Goal: Find specific fact: Find specific fact

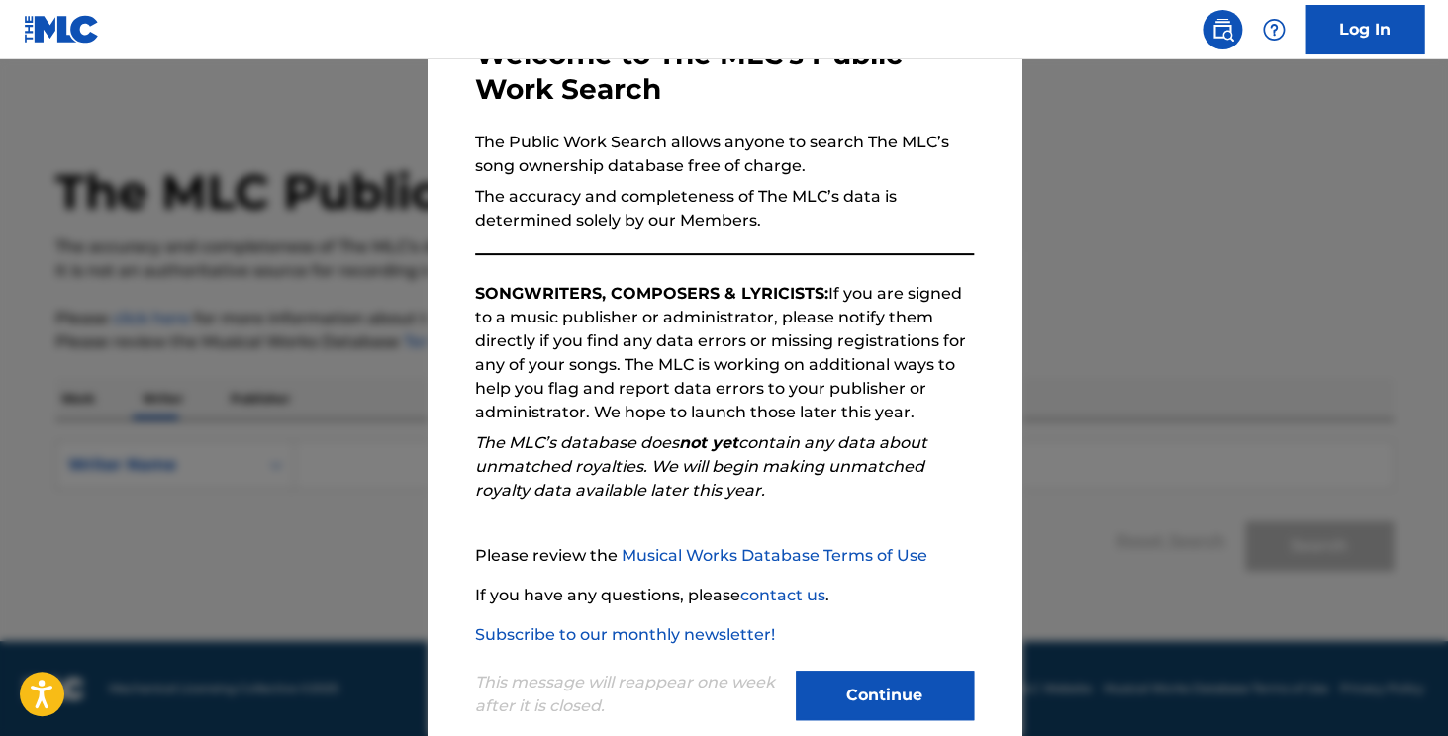
scroll to position [170, 0]
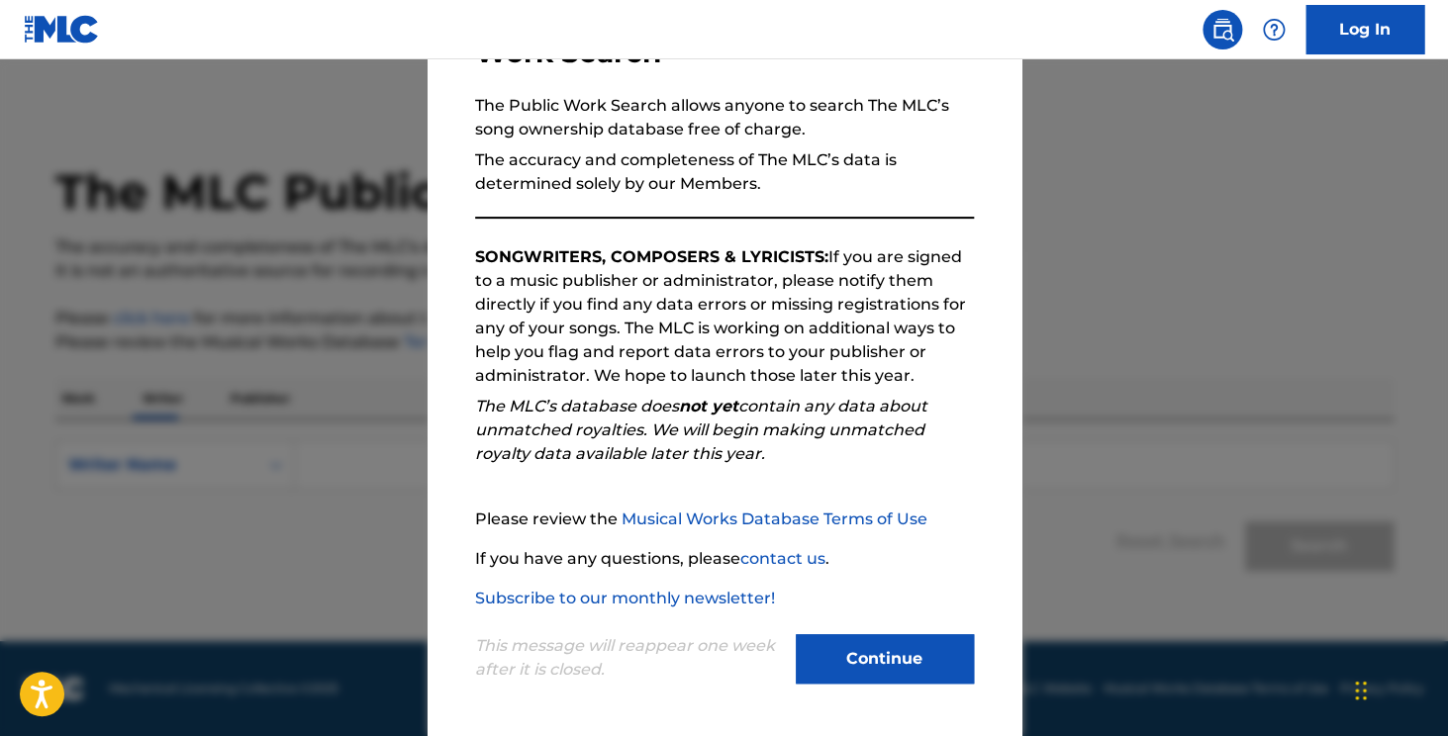
click at [882, 664] on button "Continue" at bounding box center [885, 658] width 178 height 49
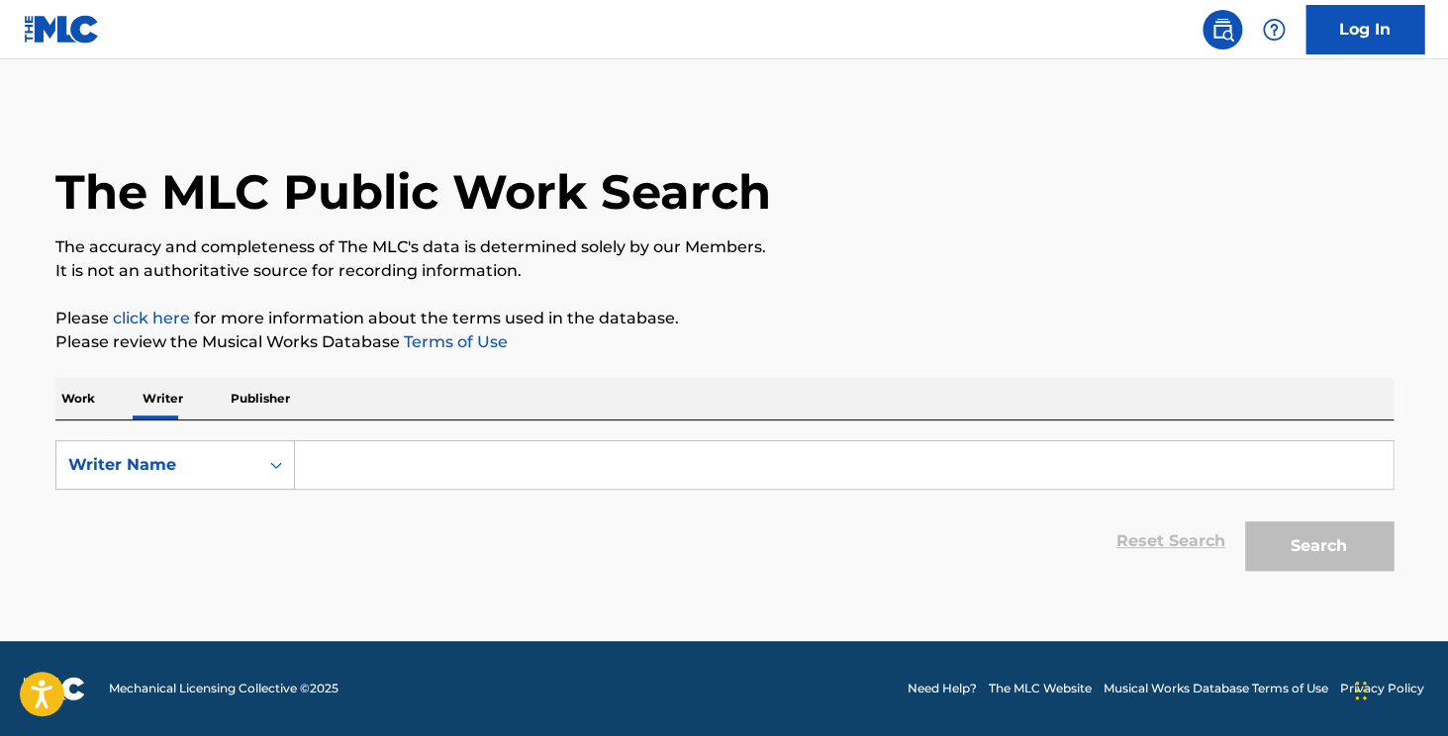
click at [399, 467] on input "Search Form" at bounding box center [843, 465] width 1097 height 48
click at [266, 404] on p "Publisher" at bounding box center [260, 399] width 71 height 42
click at [338, 459] on input "Search Form" at bounding box center [843, 465] width 1097 height 48
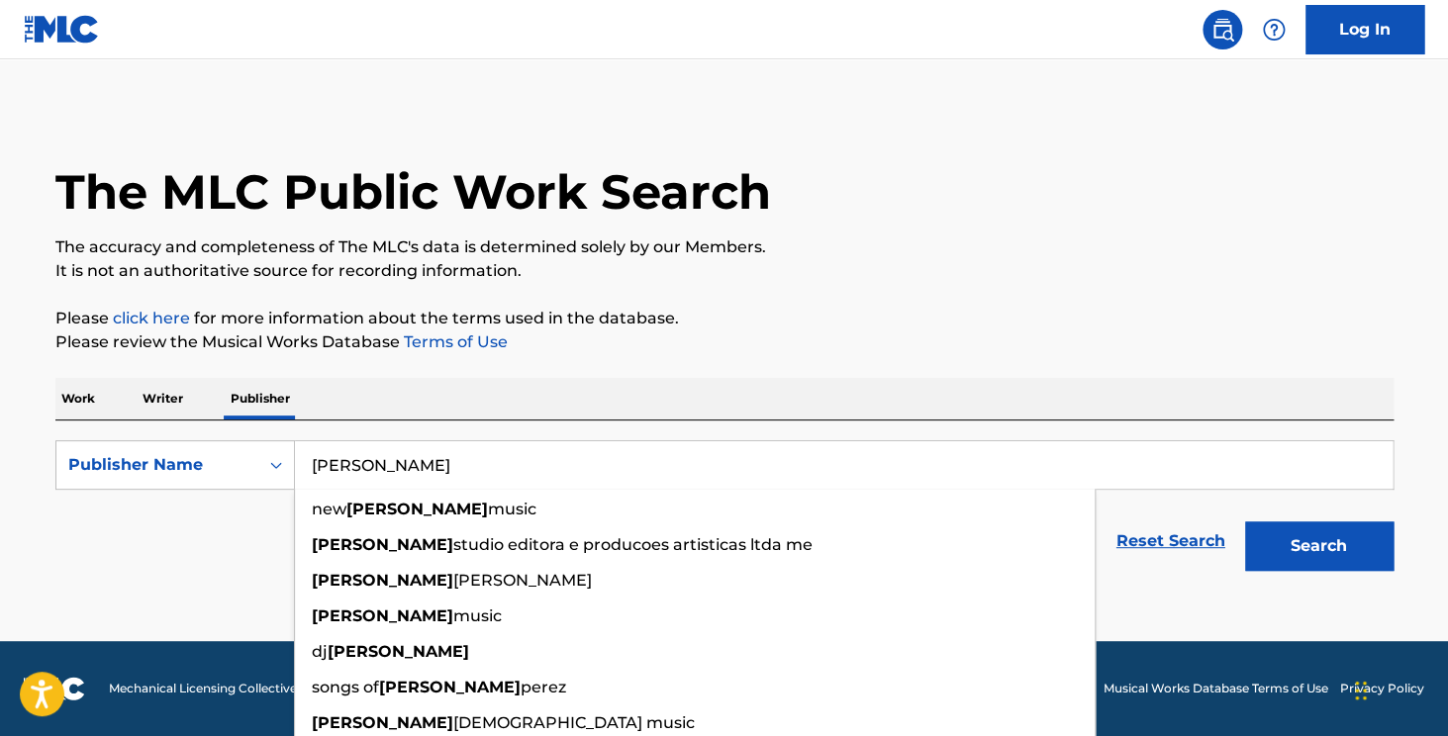
click at [1245, 522] on button "Search" at bounding box center [1319, 546] width 148 height 49
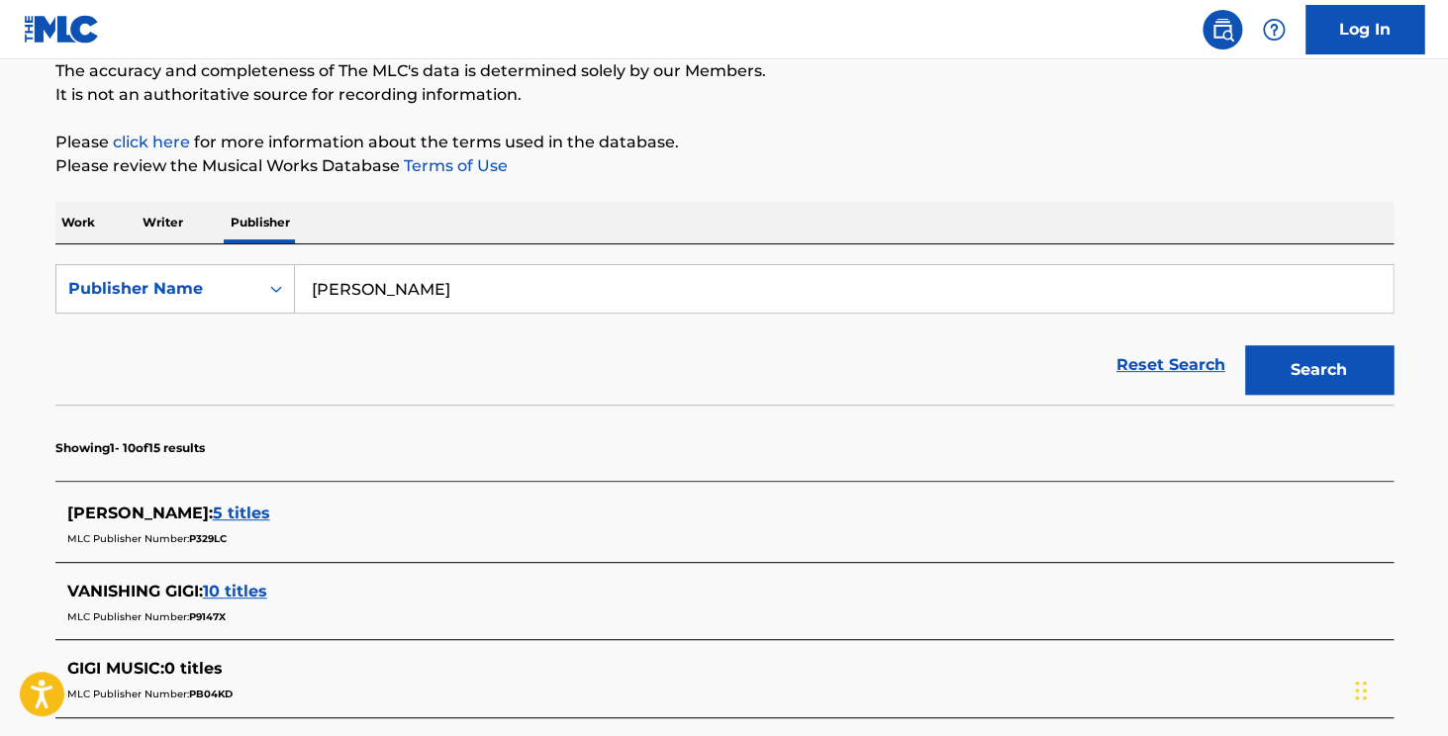
scroll to position [110, 0]
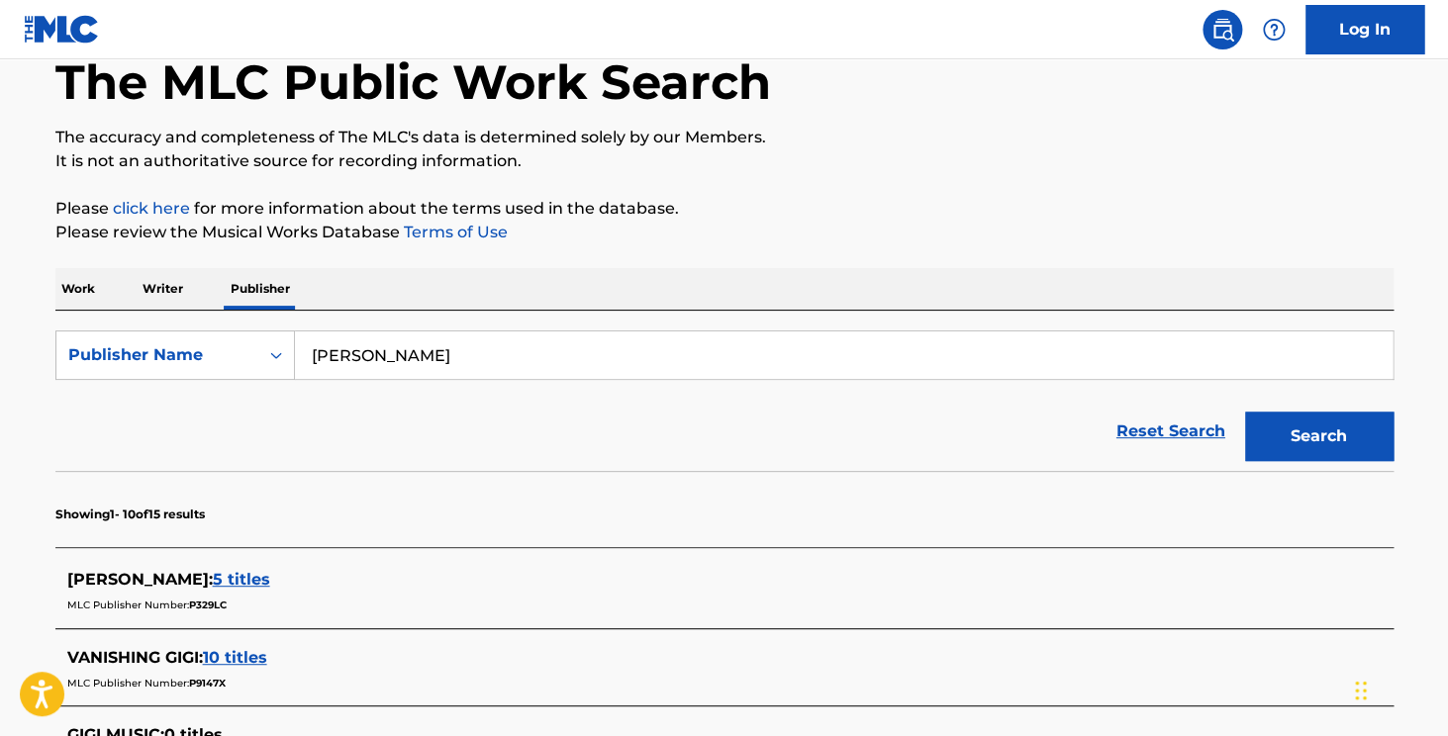
click at [358, 364] on input "[PERSON_NAME]" at bounding box center [843, 356] width 1097 height 48
type input "[PERSON_NAME]"
click at [1245, 412] on button "Search" at bounding box center [1319, 436] width 148 height 49
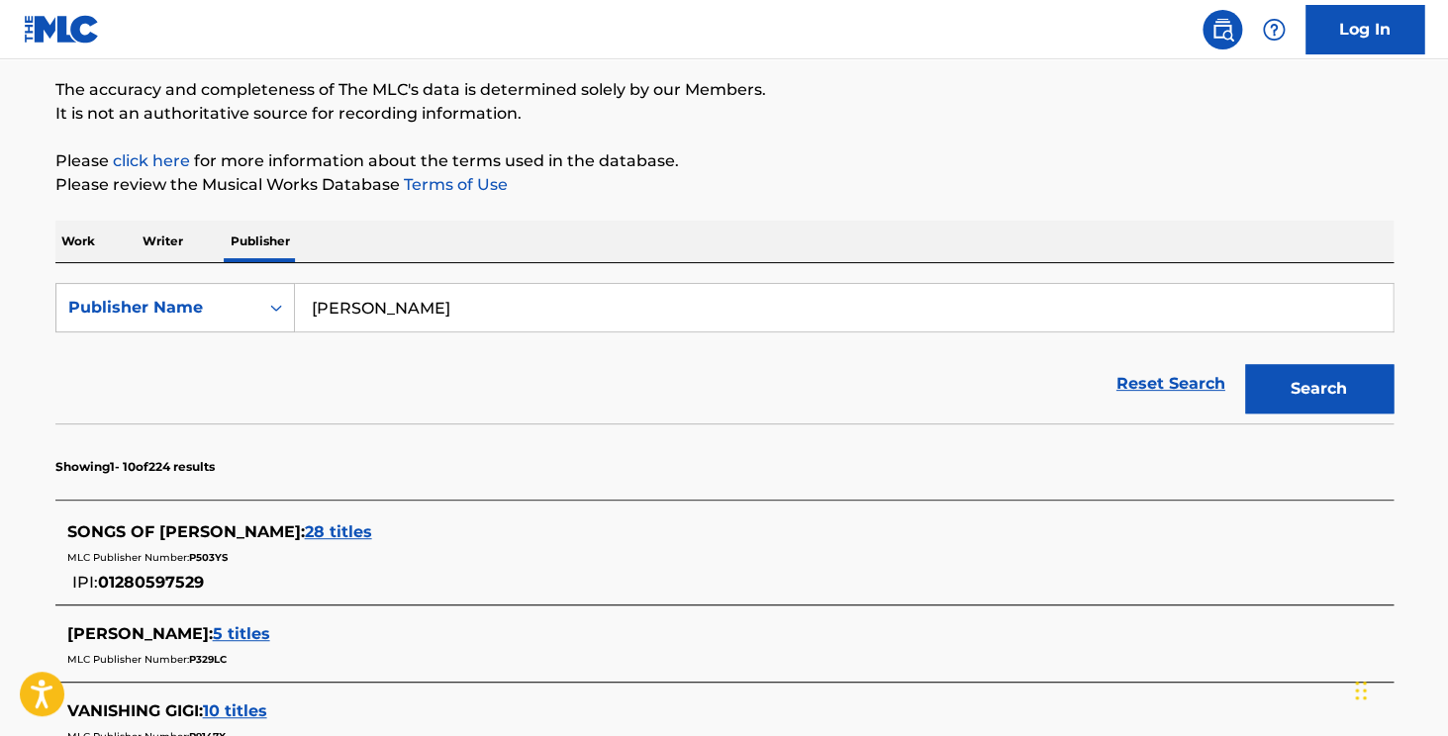
scroll to position [195, 0]
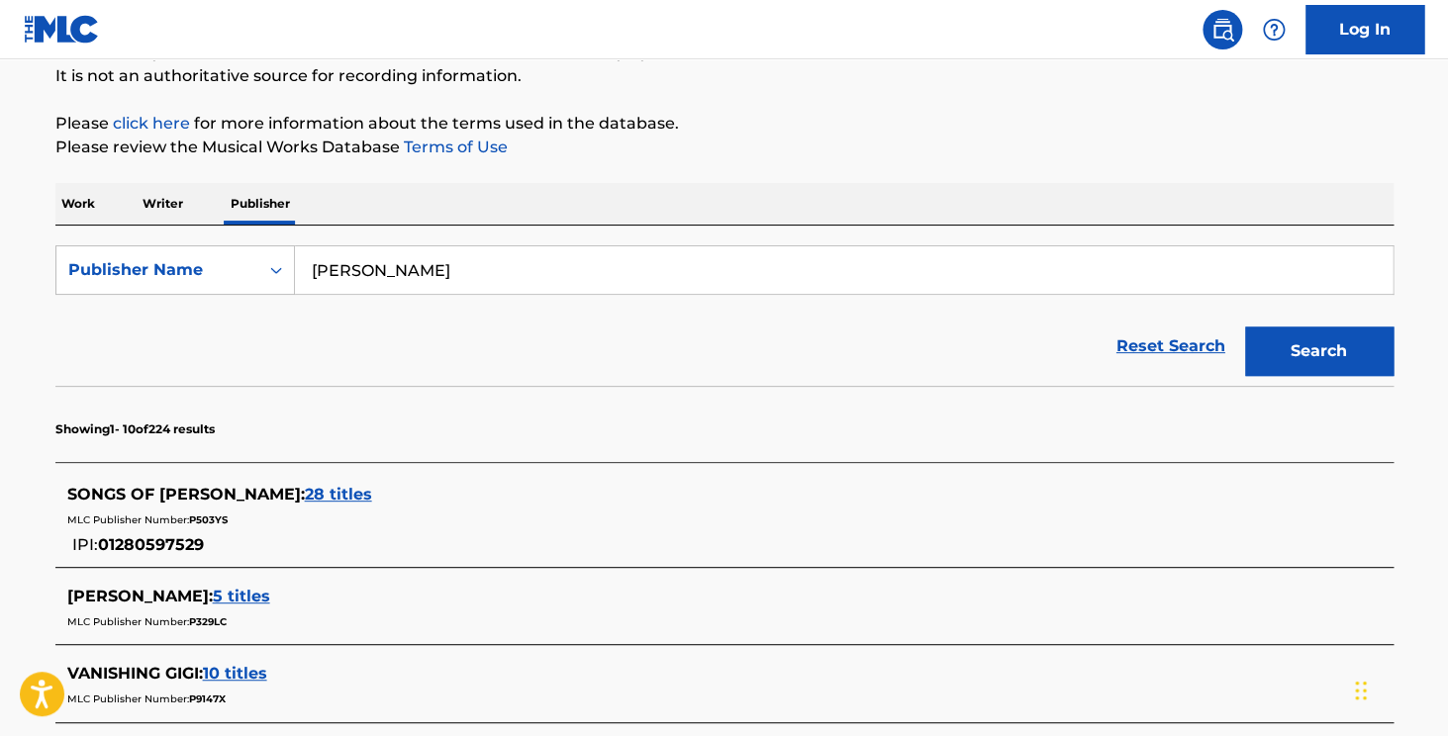
click at [305, 488] on span "28 titles" at bounding box center [338, 494] width 67 height 19
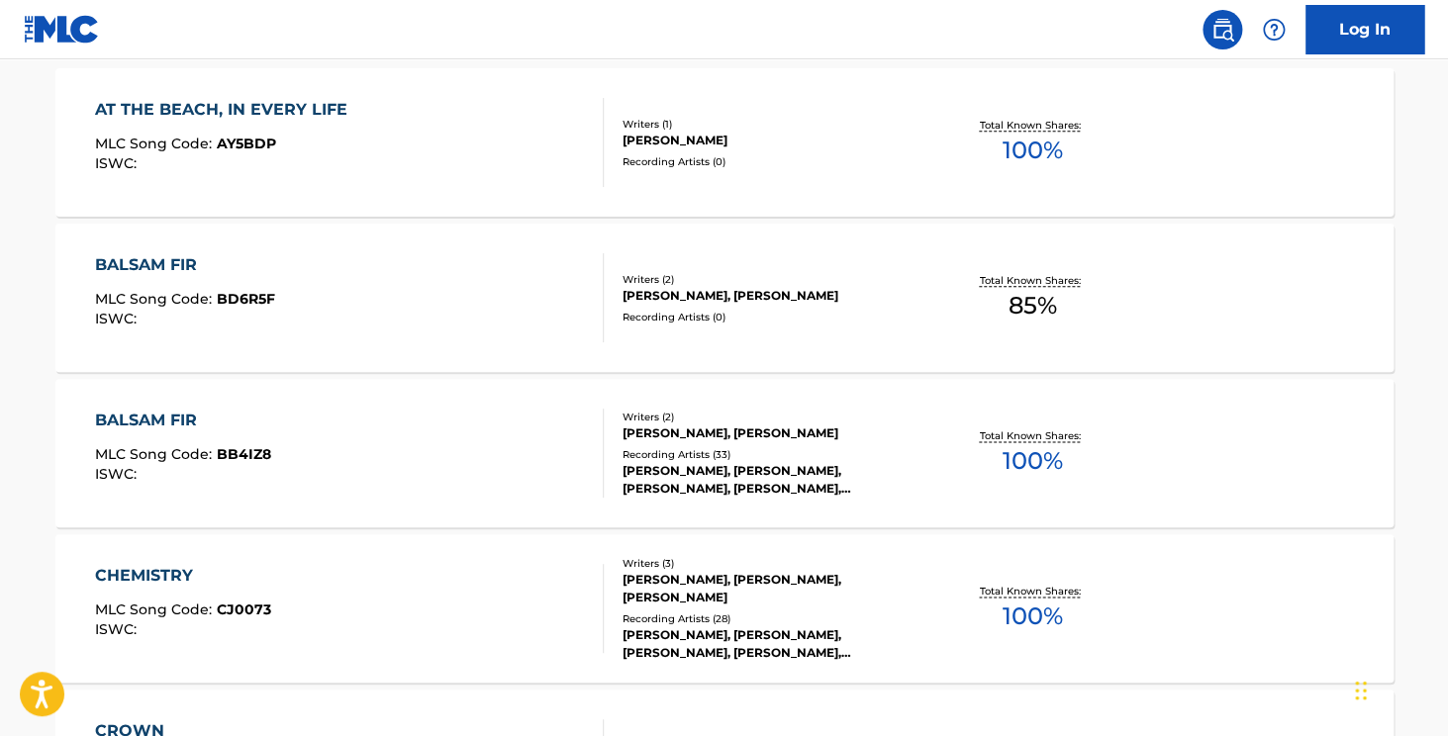
scroll to position [616, 0]
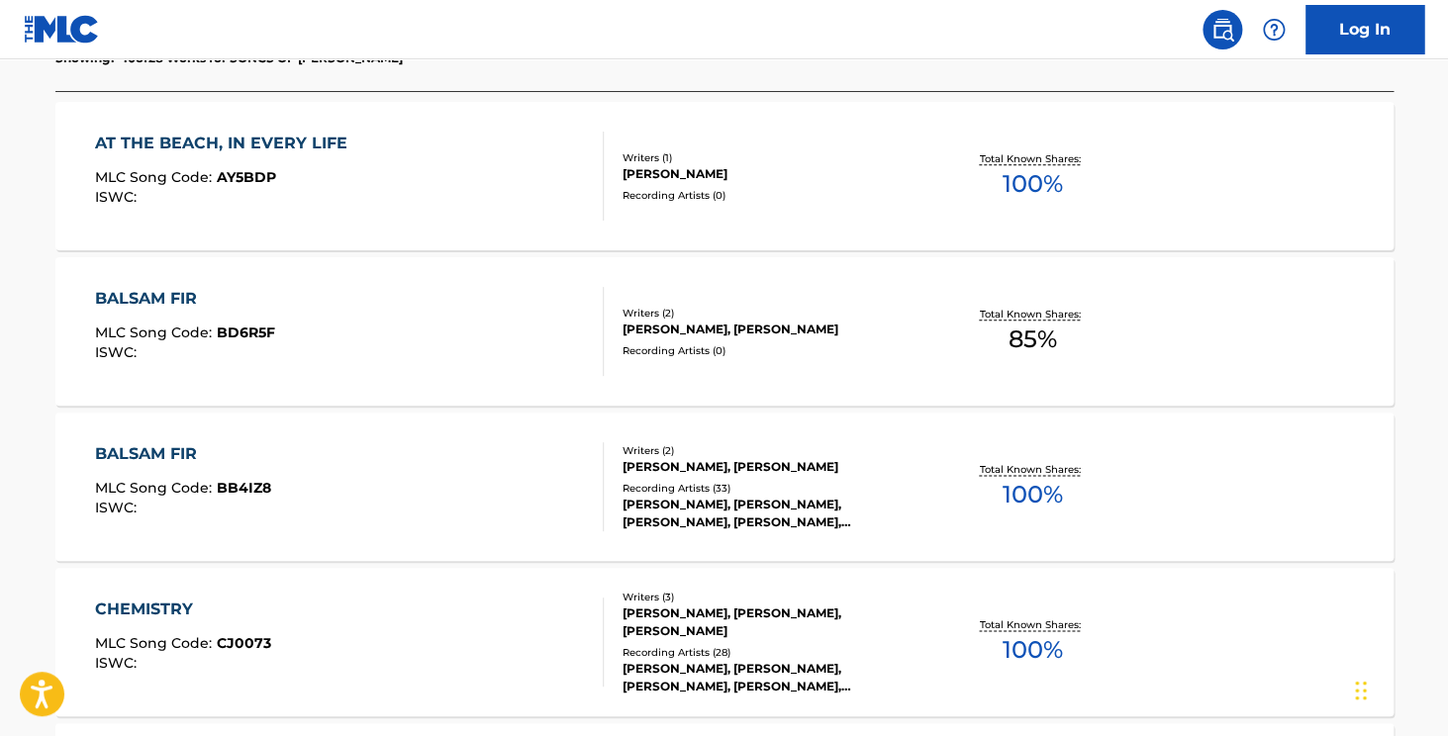
click at [368, 196] on div "AT THE BEACH, IN EVERY LIFE MLC Song Code : AY5BDP ISWC :" at bounding box center [349, 176] width 509 height 89
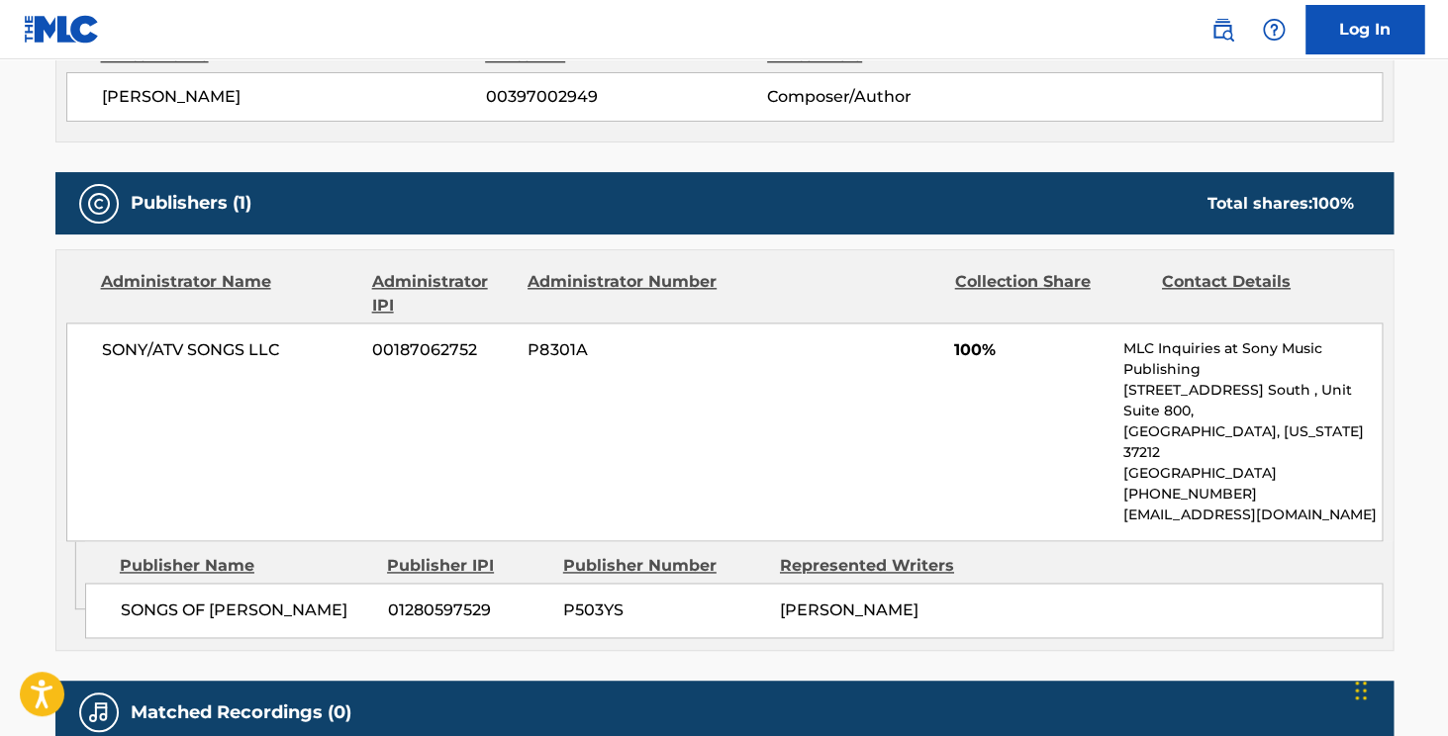
scroll to position [754, 0]
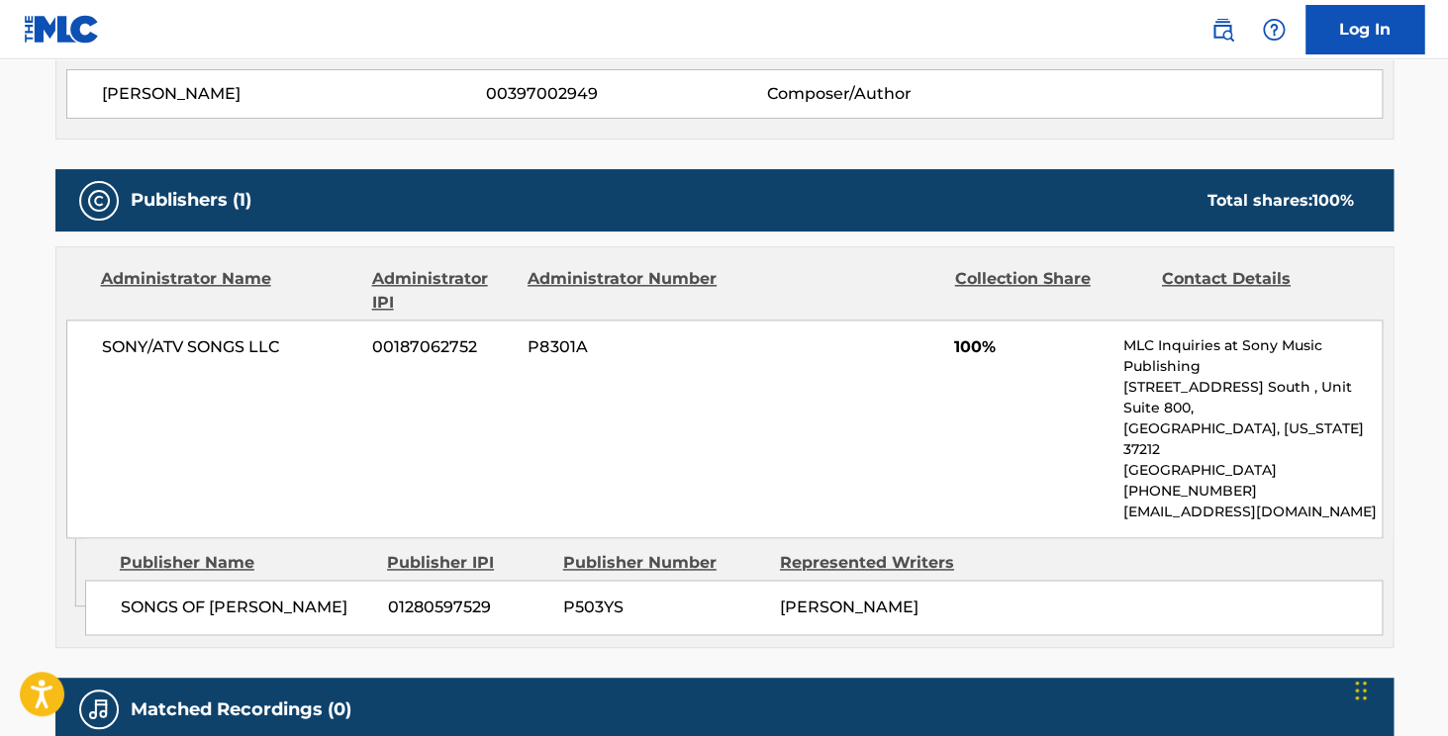
click at [193, 353] on span "SONY/ATV SONGS LLC" at bounding box center [230, 347] width 256 height 24
